Goal: Contribute content: Contribute content

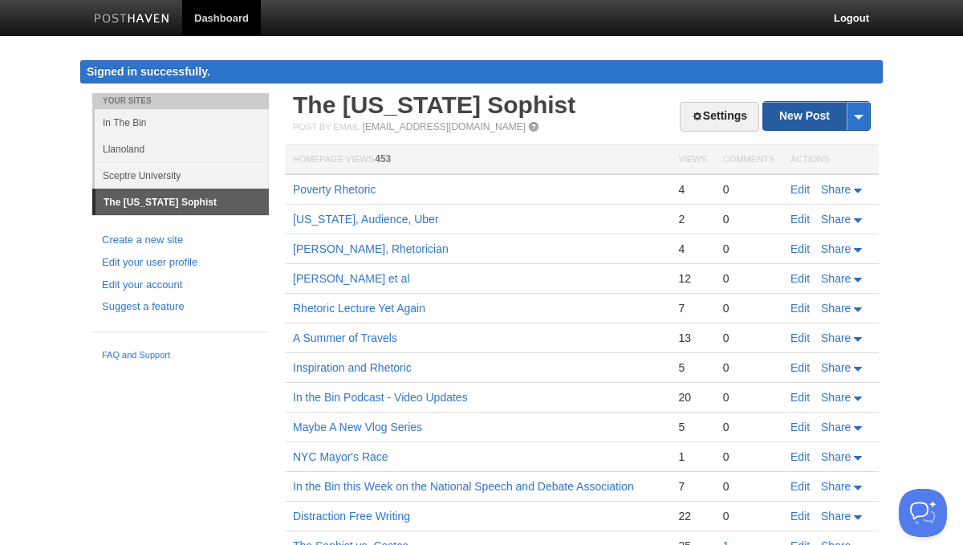
click at [806, 120] on link "New Post" at bounding box center [816, 116] width 107 height 28
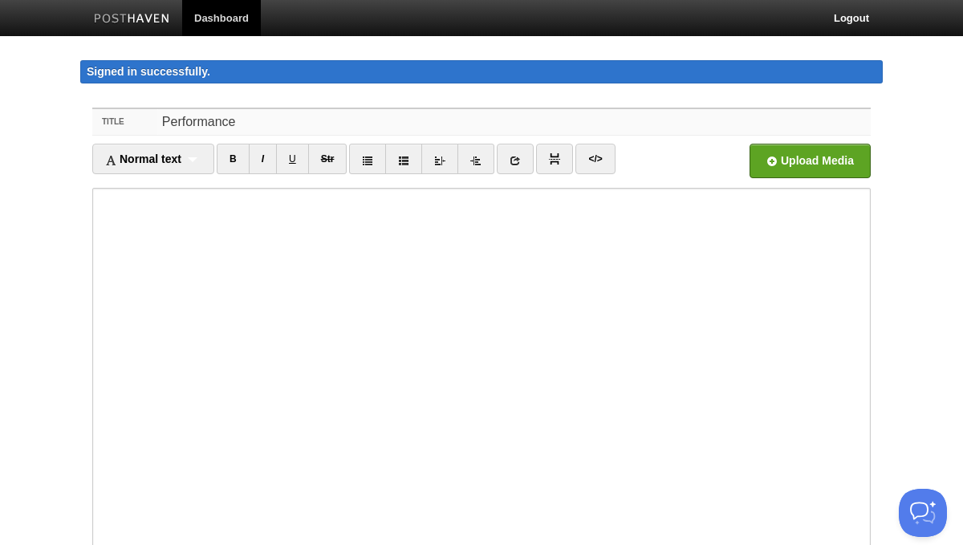
drag, startPoint x: 254, startPoint y: 118, endPoint x: 124, endPoint y: 91, distance: 132.0
click at [124, 91] on body "Dashboard Logout Signed in successfully. Signed in successfully. × Your Sites I…" at bounding box center [481, 356] width 963 height 712
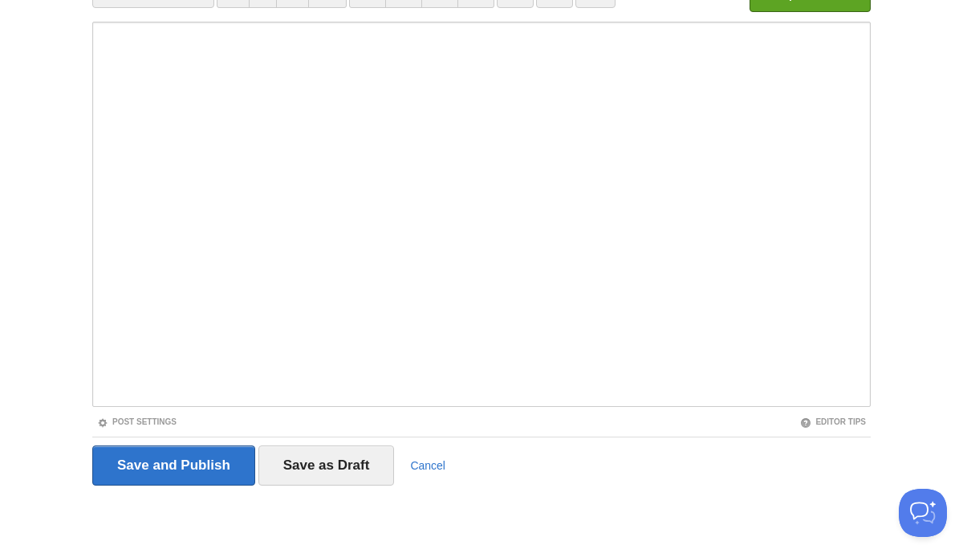
type input "Perspective and Image"
click at [172, 471] on input "Save and Publish" at bounding box center [173, 465] width 163 height 40
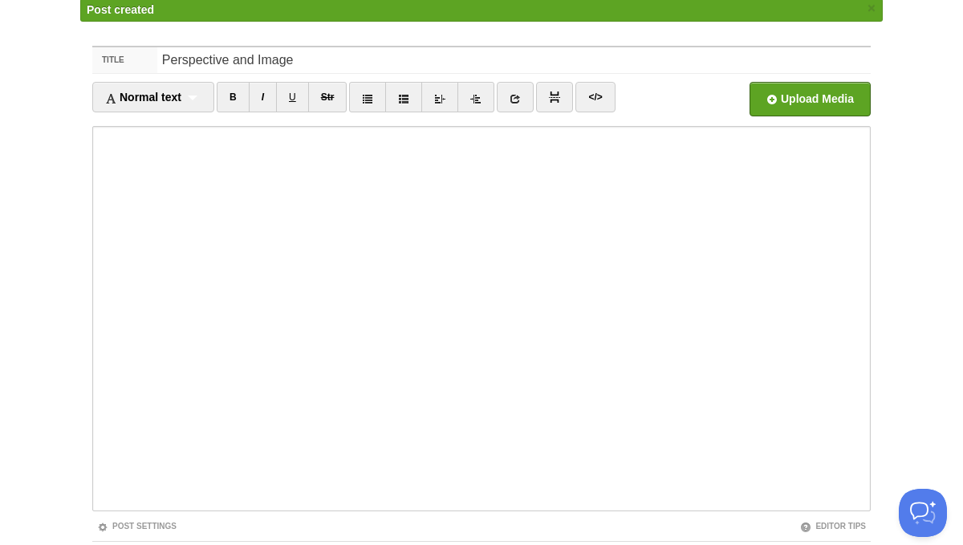
scroll to position [93, 0]
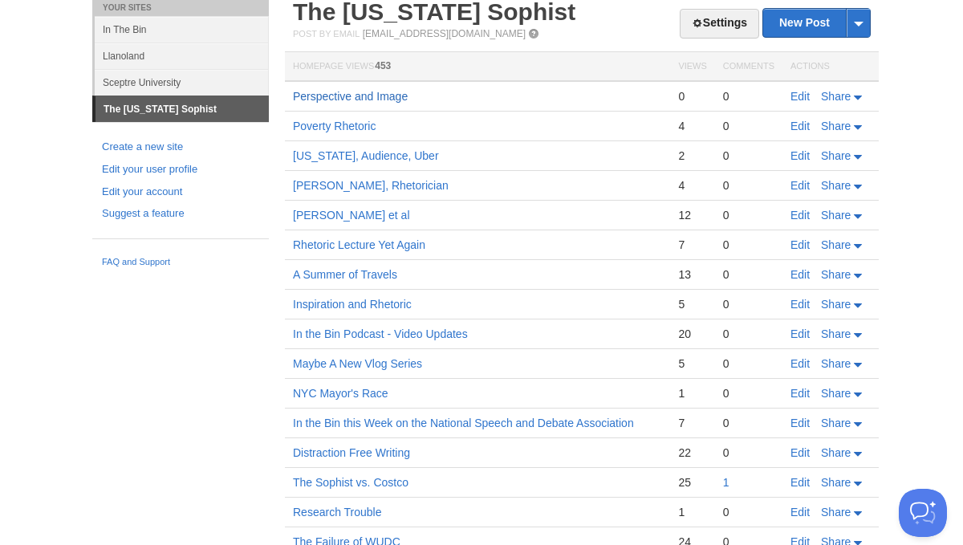
click at [344, 100] on link "Perspective and Image" at bounding box center [350, 96] width 115 height 13
click at [793, 24] on link "New Post" at bounding box center [816, 23] width 107 height 28
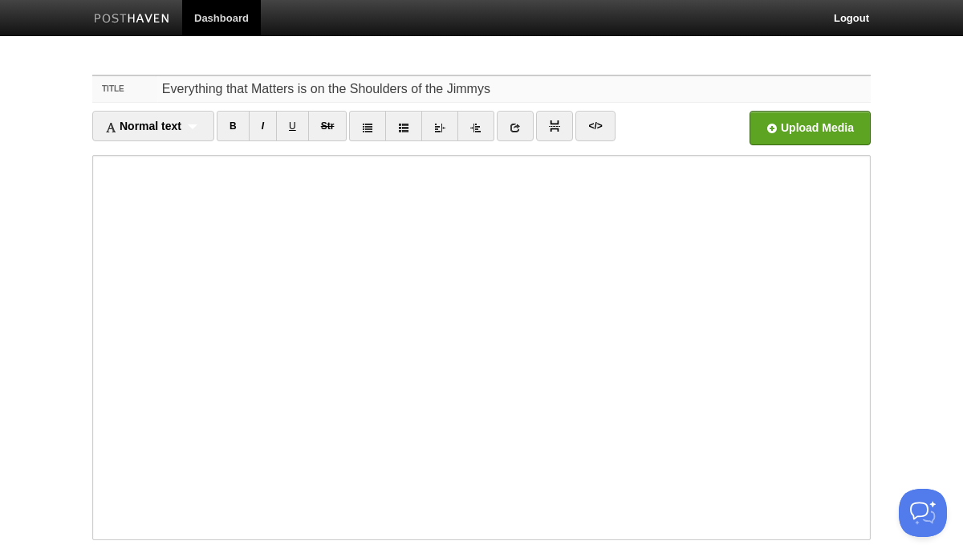
type input "Everything that Matters is on the Shoulders of the Jimmys"
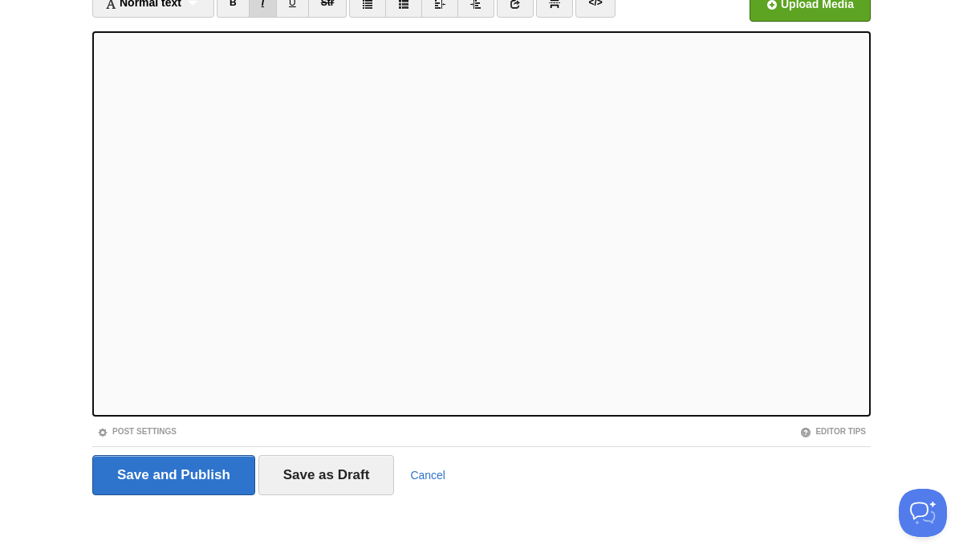
scroll to position [133, 0]
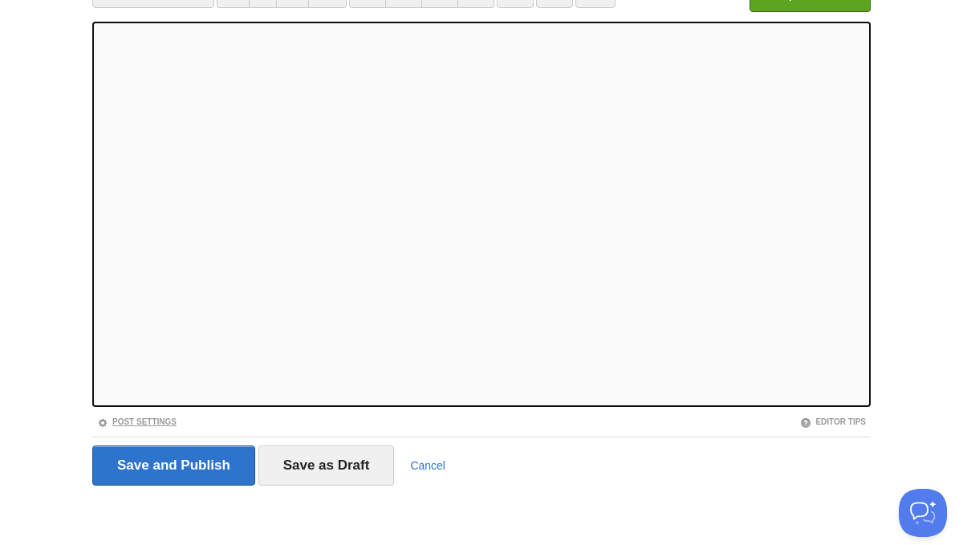
click at [153, 418] on link "Post Settings" at bounding box center [136, 421] width 79 height 9
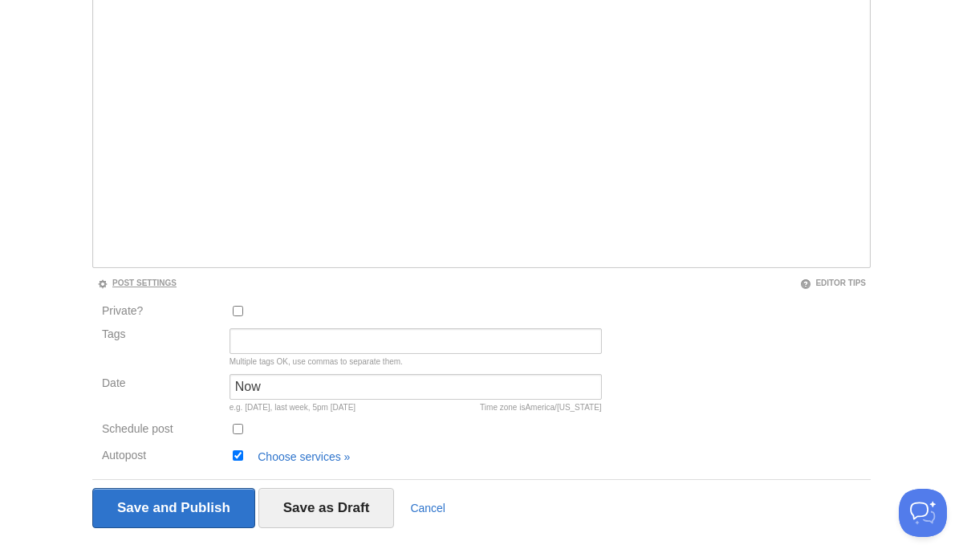
scroll to position [314, 0]
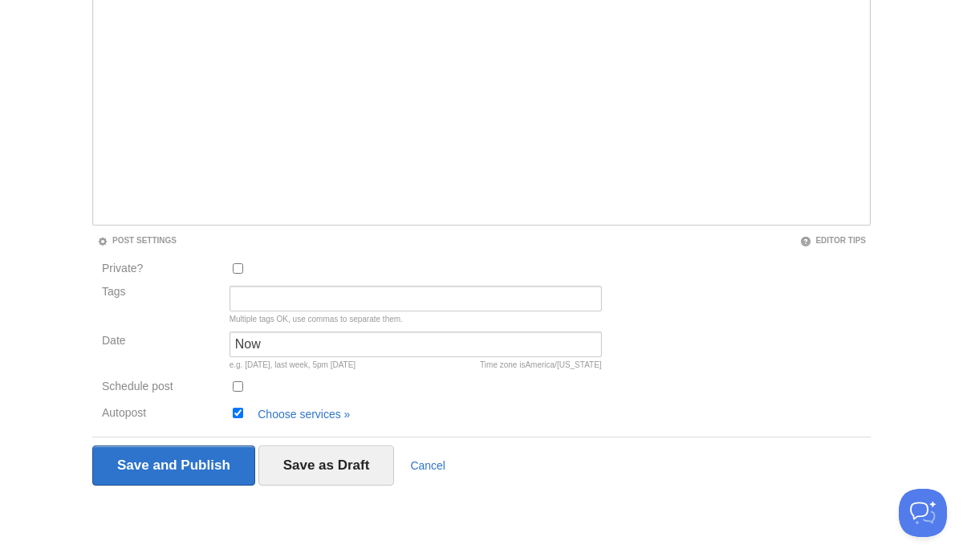
click at [237, 388] on input "Schedule post" at bounding box center [238, 386] width 10 height 10
checkbox input "true"
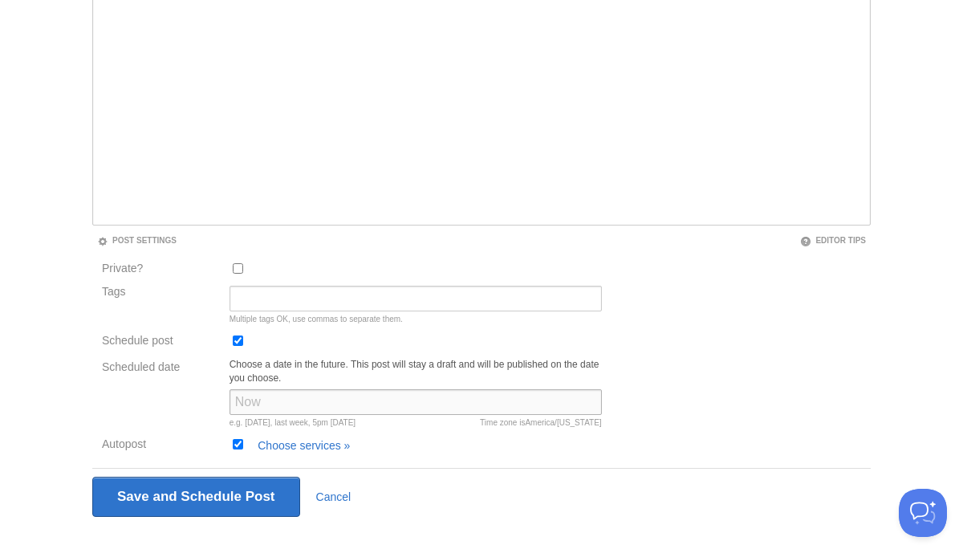
click at [266, 397] on input "Scheduled date" at bounding box center [415, 402] width 372 height 26
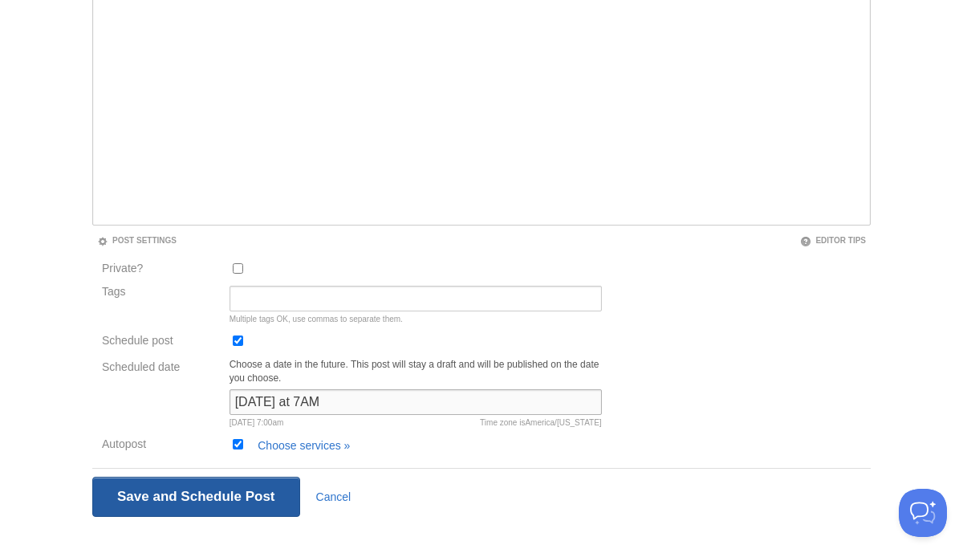
type input "Tomorrow at 7AM"
click at [213, 504] on input "Save and Publish" at bounding box center [196, 497] width 208 height 40
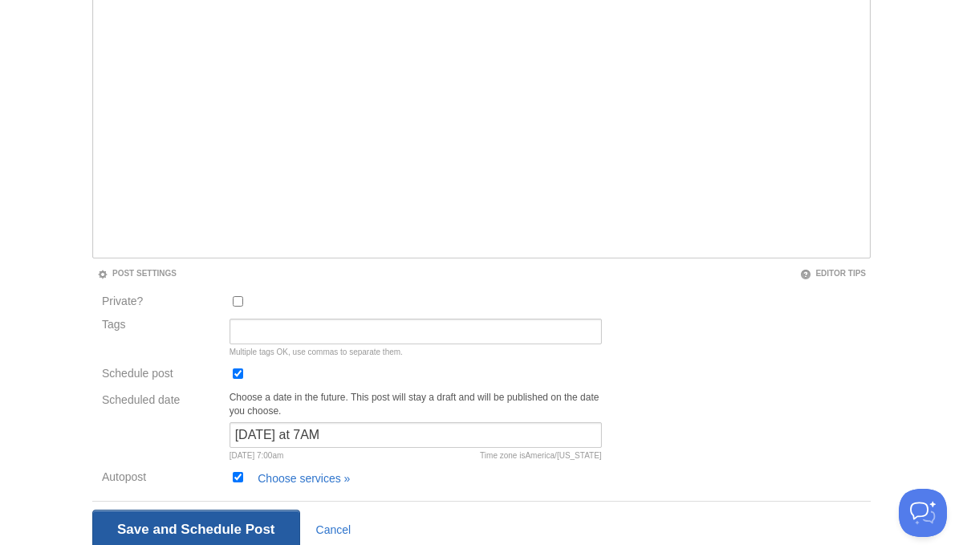
scroll to position [60, 0]
